Goal: Task Accomplishment & Management: Complete application form

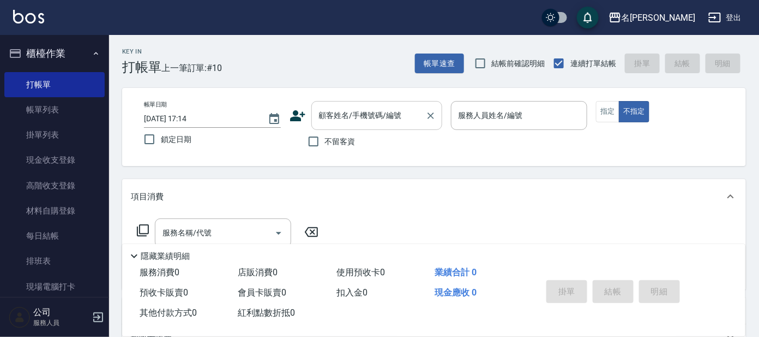
click at [332, 122] on input "顧客姓名/手機號碼/編號" at bounding box center [368, 115] width 105 height 19
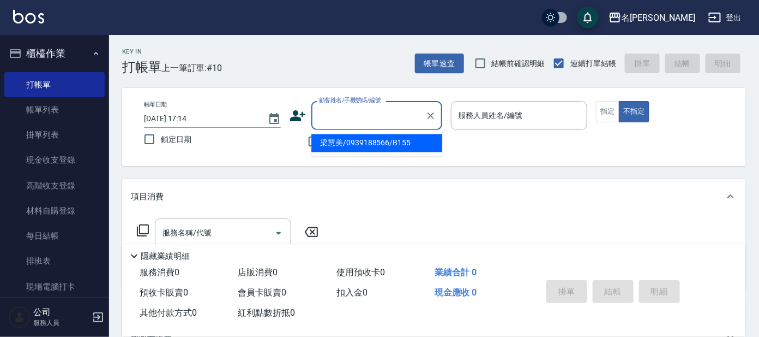
click at [345, 146] on li "梁慧美/0939188566/B155" at bounding box center [376, 143] width 131 height 18
type input "梁慧美/0939188566/B155"
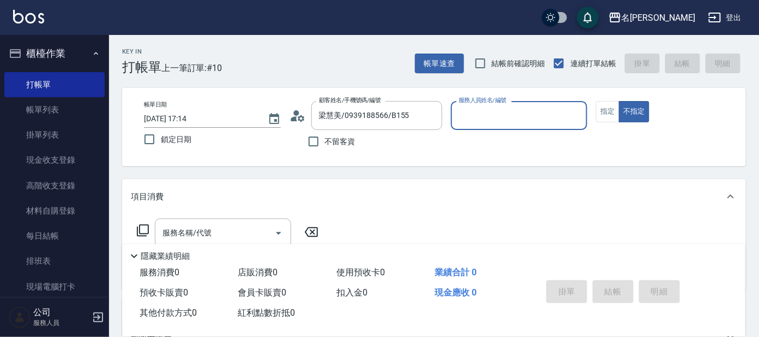
type input "美君-2"
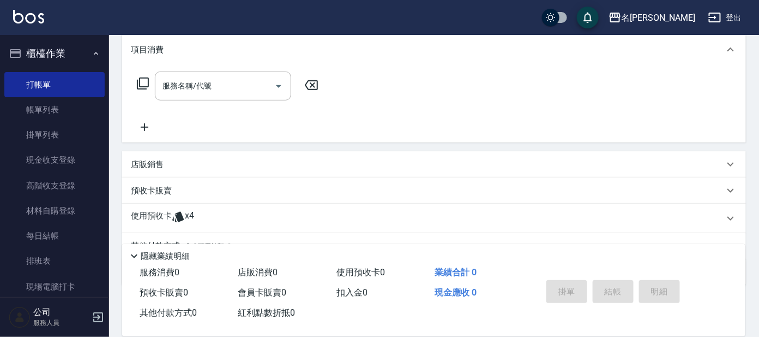
scroll to position [197, 0]
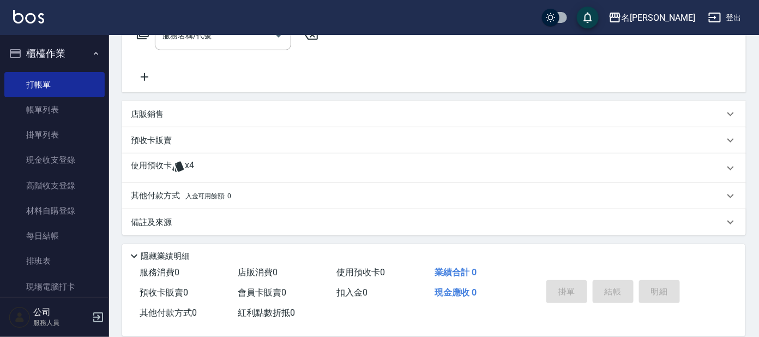
click at [226, 157] on div "使用預收卡 x4" at bounding box center [434, 167] width 624 height 29
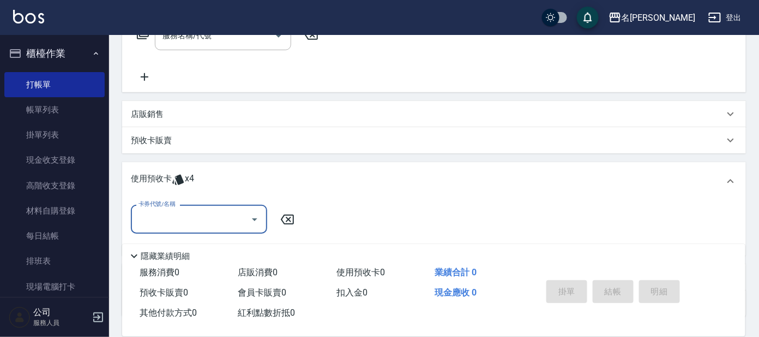
scroll to position [0, 0]
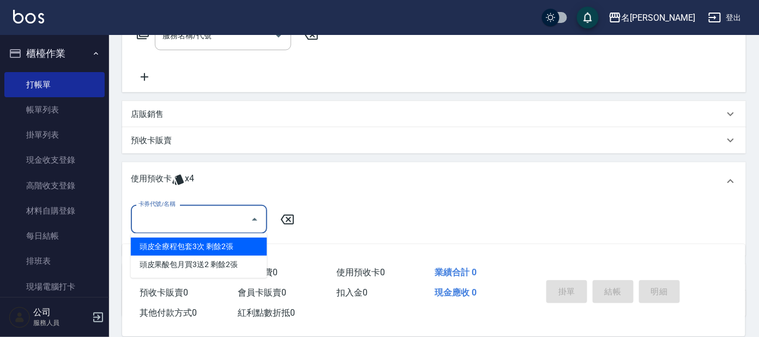
click at [223, 209] on input "卡券代號/名稱" at bounding box center [191, 218] width 110 height 19
click at [223, 245] on div "頭皮全療程包套3次 剩餘2張" at bounding box center [199, 246] width 136 height 18
type input "頭皮全療程包套3次"
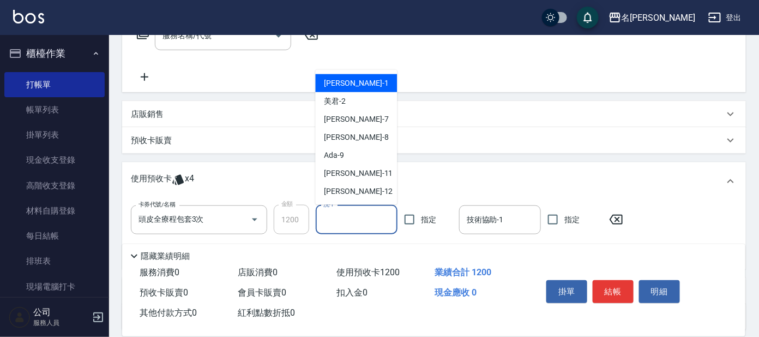
click at [374, 224] on input "洗-1" at bounding box center [357, 219] width 72 height 19
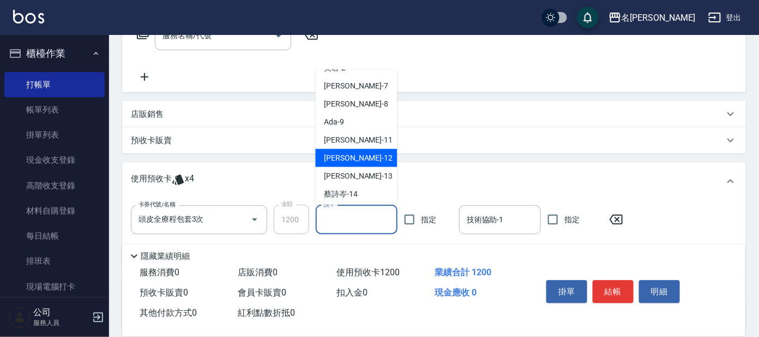
scroll to position [89, 0]
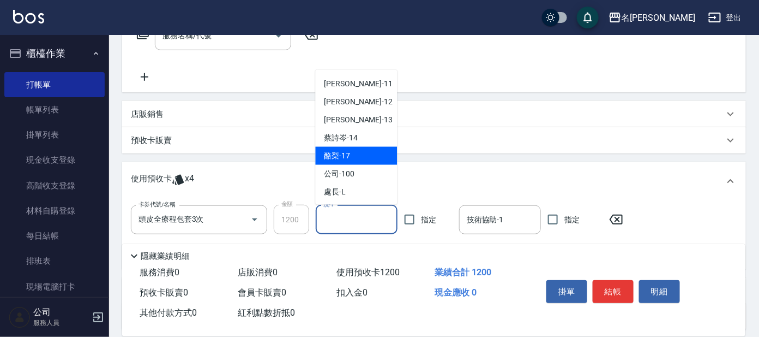
click at [366, 153] on div "酪梨 -17" at bounding box center [357, 156] width 82 height 18
type input "酪梨-17"
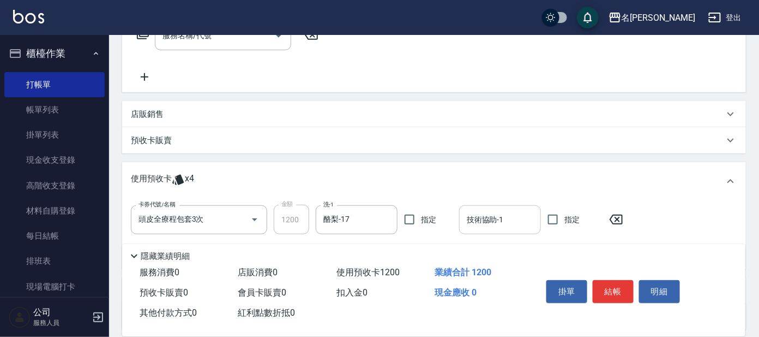
click at [501, 216] on input "技術協助-1" at bounding box center [500, 219] width 72 height 19
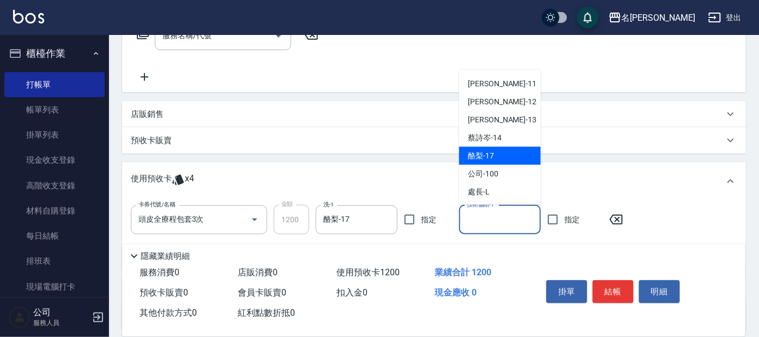
click at [513, 147] on div "酪梨 -17" at bounding box center [500, 156] width 82 height 18
type input "酪梨-17"
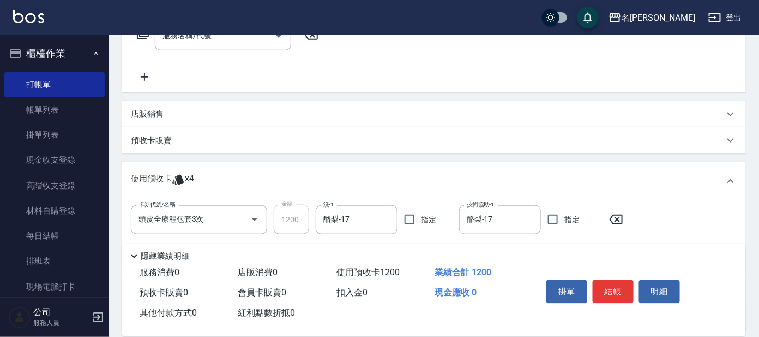
scroll to position [0, 0]
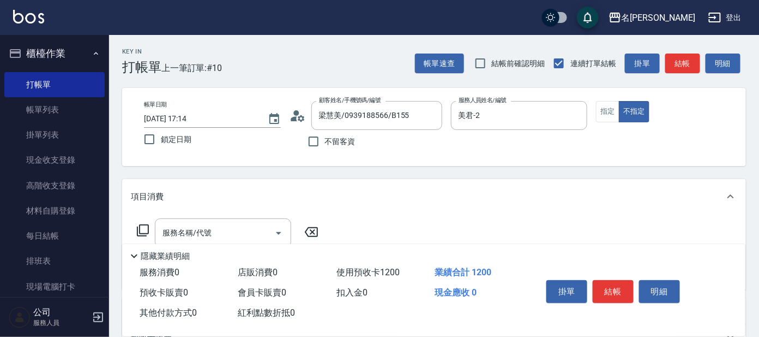
drag, startPoint x: 607, startPoint y: 107, endPoint x: 561, endPoint y: 93, distance: 48.3
click at [604, 105] on button "指定" at bounding box center [607, 111] width 23 height 21
click at [515, 108] on input "美君-2" at bounding box center [511, 115] width 111 height 19
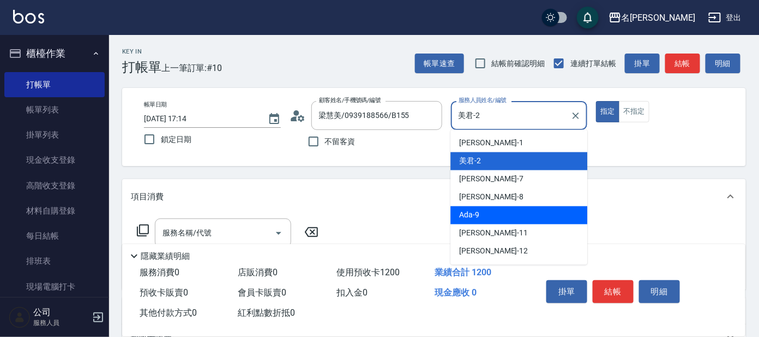
click at [515, 207] on div "Ada -9" at bounding box center [519, 215] width 137 height 18
type input "Ada-9"
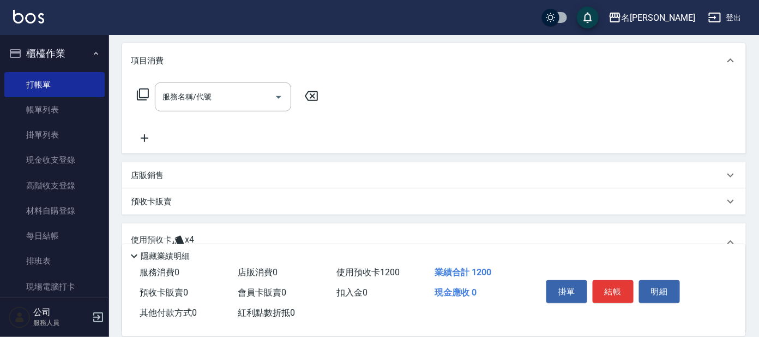
scroll to position [272, 0]
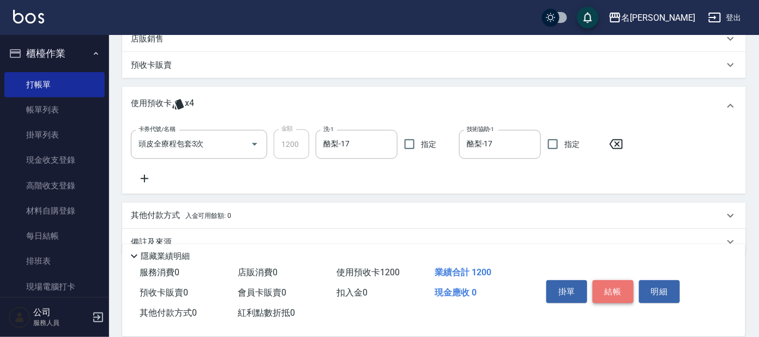
click at [611, 280] on button "結帳" at bounding box center [613, 291] width 41 height 23
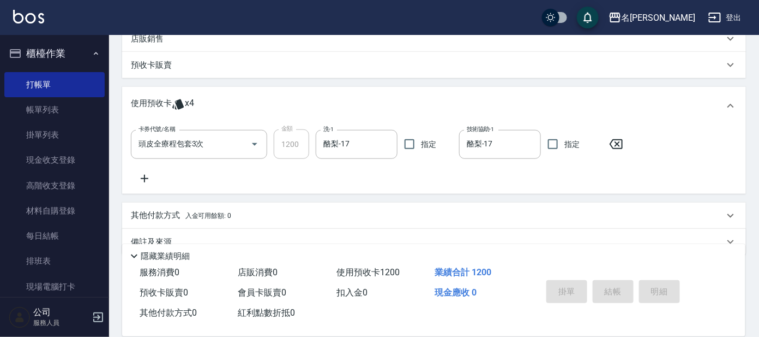
type input "[DATE] 17:52"
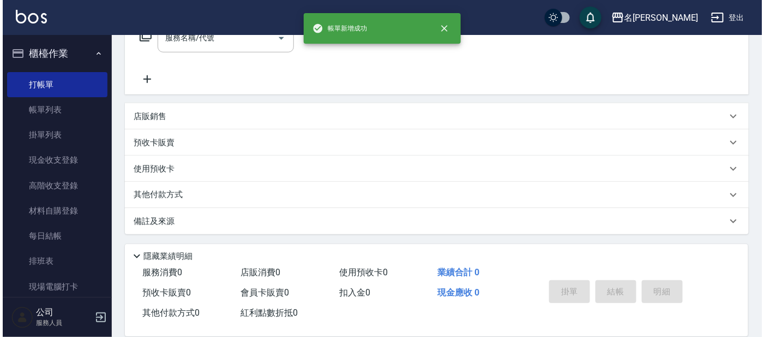
scroll to position [0, 0]
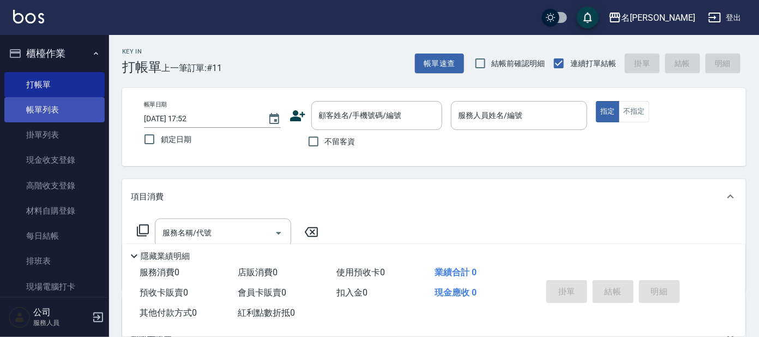
click at [39, 115] on link "帳單列表" at bounding box center [54, 109] width 100 height 25
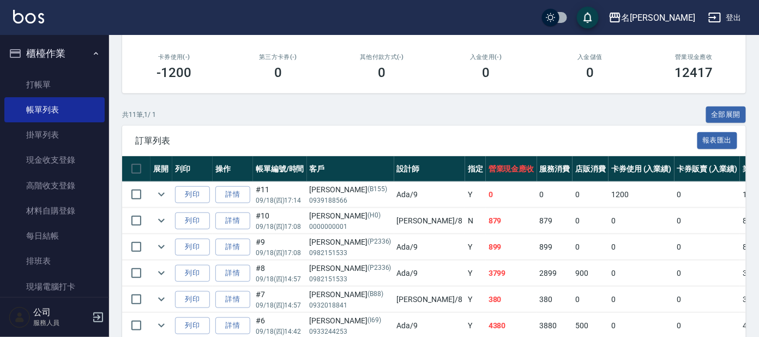
scroll to position [272, 0]
